Goal: Task Accomplishment & Management: Manage account settings

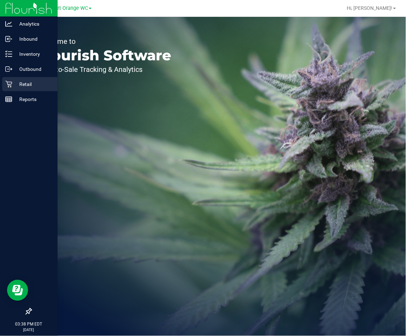
click at [11, 84] on icon at bounding box center [8, 84] width 7 height 7
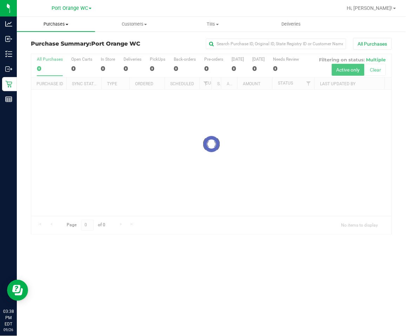
click at [68, 28] on uib-tab-heading "Purchases Summary of purchases Fulfillment All purchases" at bounding box center [56, 24] width 78 height 15
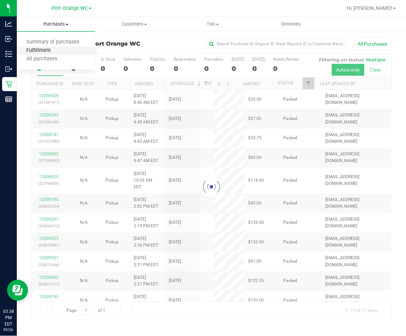
click at [51, 49] on span "Fulfillment" at bounding box center [39, 51] width 44 height 6
